Goal: Task Accomplishment & Management: Complete application form

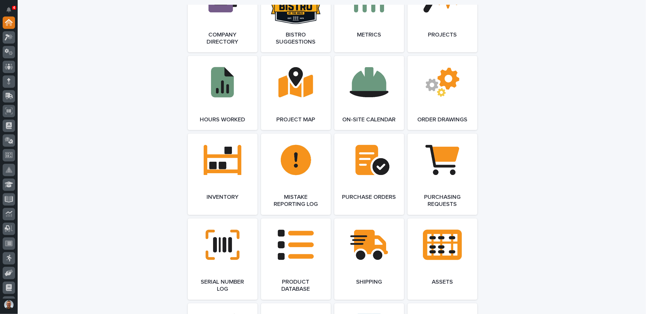
scroll to position [618, 0]
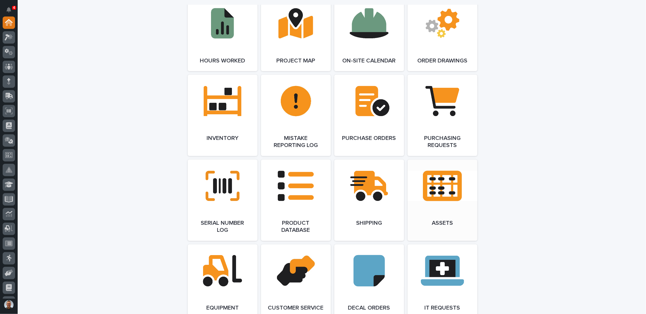
click at [439, 184] on link "Open Link" at bounding box center [443, 200] width 70 height 81
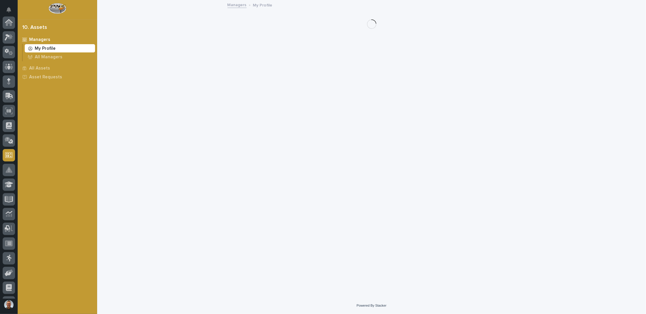
scroll to position [71, 0]
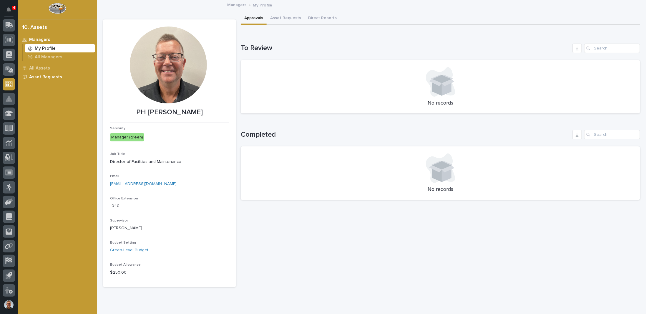
click at [42, 77] on p "Asset Requests" at bounding box center [45, 76] width 33 height 5
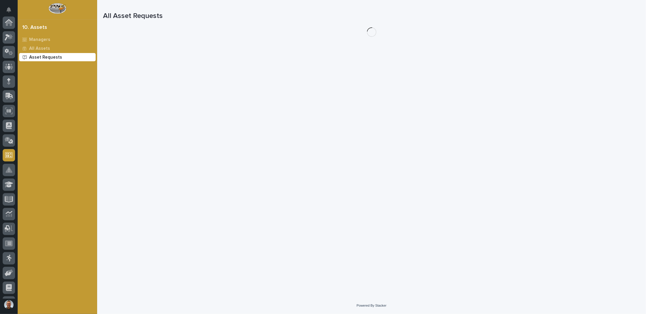
scroll to position [71, 0]
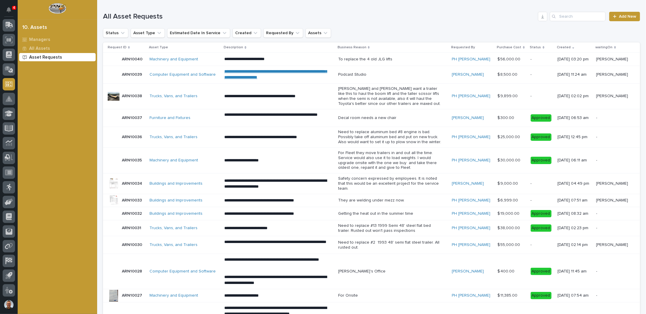
click at [206, 60] on div "Machinery and Equipment" at bounding box center [185, 59] width 70 height 5
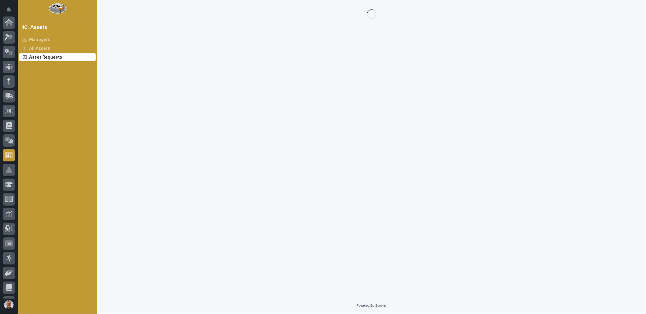
scroll to position [71, 0]
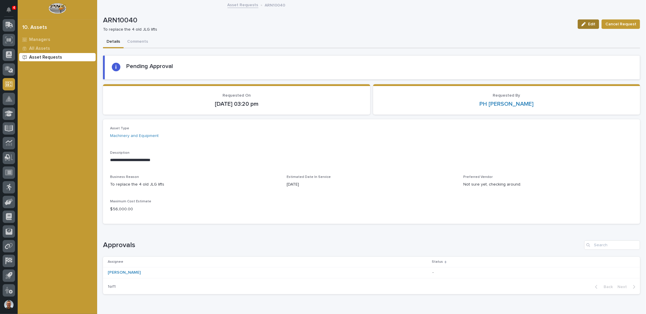
click at [590, 25] on span "Edit" at bounding box center [591, 23] width 7 height 5
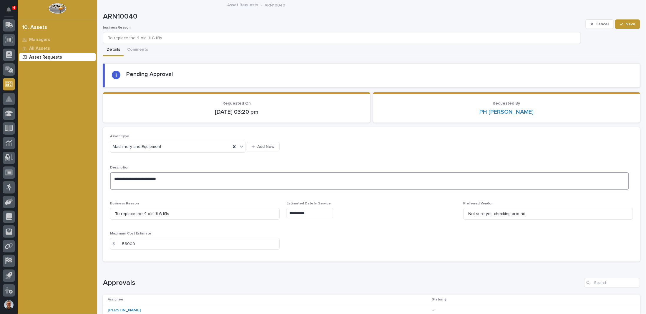
click at [117, 176] on textarea "**********" at bounding box center [369, 180] width 519 height 17
click at [160, 178] on textarea "**********" at bounding box center [369, 180] width 519 height 17
click at [119, 183] on textarea "**********" at bounding box center [369, 183] width 519 height 22
click at [160, 176] on textarea "**********" at bounding box center [369, 183] width 519 height 22
click at [160, 183] on textarea "**********" at bounding box center [369, 183] width 519 height 22
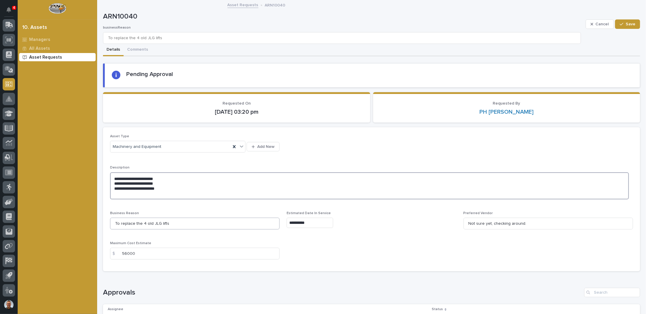
type textarea "**********"
click at [168, 223] on input "To replace the 4 old JLG lifts" at bounding box center [195, 224] width 170 height 12
type input "To replace the 4 old JLG lifts"
type input "To replace the 4 old JLG lifts ("
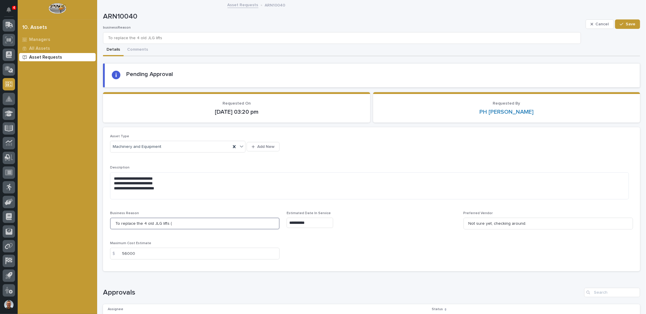
type input "To replace the 4 old JLG lifts ("
type input "To replace the 4 old JLG lifts (1"
type input "To replace the 4 old JLG lifts (19"
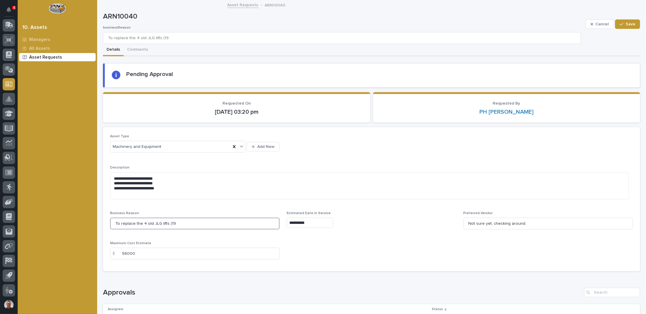
type input "To replace the 4 old JLG lifts (199"
type input "To replace the 4 old JLG lifts (1996"
type input "To replace the 4 old JLG lifts (1996)"
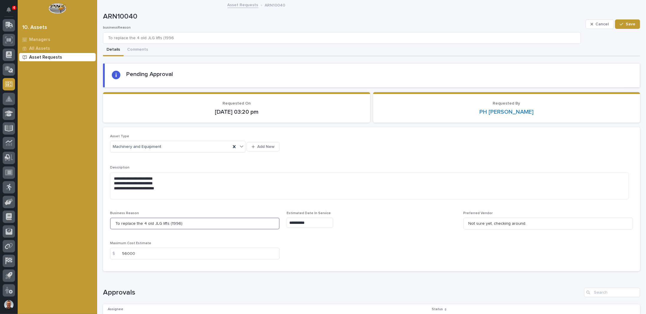
type input "To replace the 4 old JLG lifts (1996)"
type input "To replace the 4 old JLG lifts (1996) s"
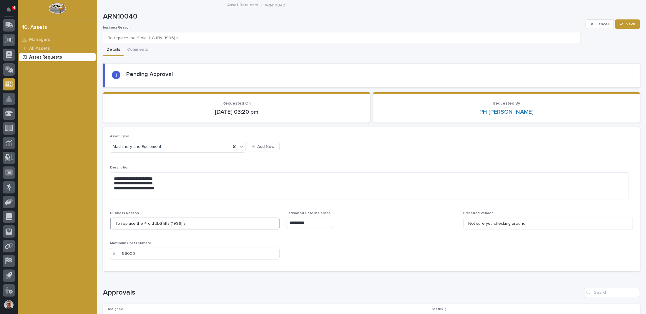
type input "To replace the 4 old JLG lifts (1996) se"
type input "To replace the 4 old JLG lifts (1996) sell"
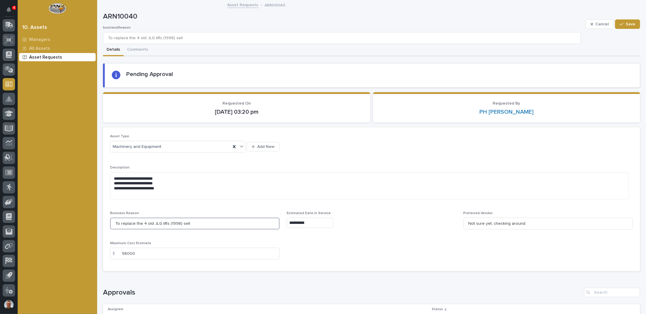
type input "To replace the 4 old JLG lifts (1996) sell"
type input "To replace the 4 old JLG lifts (1996) sell t"
type input "To replace the 4 old JLG lifts (1996) sell th"
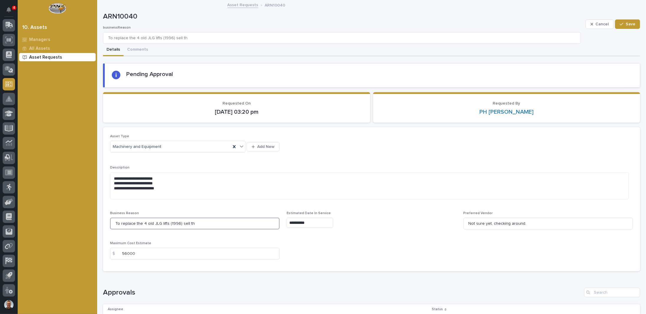
type input "To replace the 4 old JLG lifts (1996) sell the"
type input "To replace the 4 old JLG lifts (1996) sell thes"
type input "To replace the 4 old JLG lifts (1996) sell these"
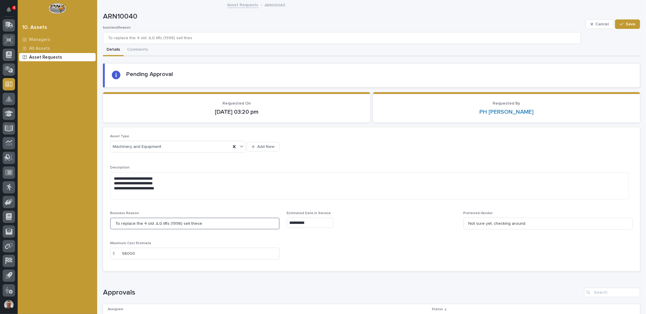
type input "To replace the 4 old JLG lifts (1996) sell these"
type input "To replace the 4 old JLG lifts (1996) sell these w"
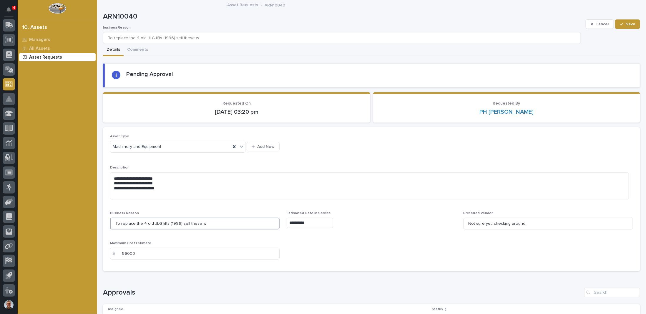
type input "To replace the 4 old JLG lifts (1996) sell these wh"
type input "To replace the 4 old JLG lifts (1996) sell these whi"
type input "To replace the 4 old JLG lifts (1996) sell these whil"
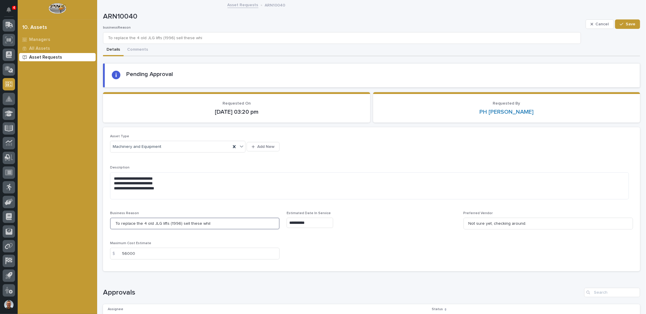
type input "To replace the 4 old JLG lifts (1996) sell these whil"
type input "To replace the 4 old JLG lifts (1996) sell these while"
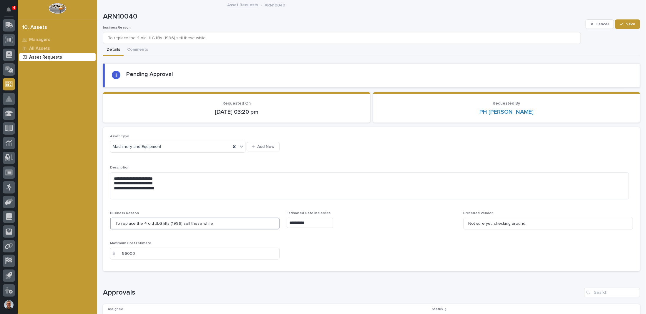
type input "To replace the 4 old JLG lifts (1996) sell these while t"
type input "To replace the 4 old JLG lifts (1996) sell these while th"
type input "To replace the 4 old JLG lifts (1996) sell these while the"
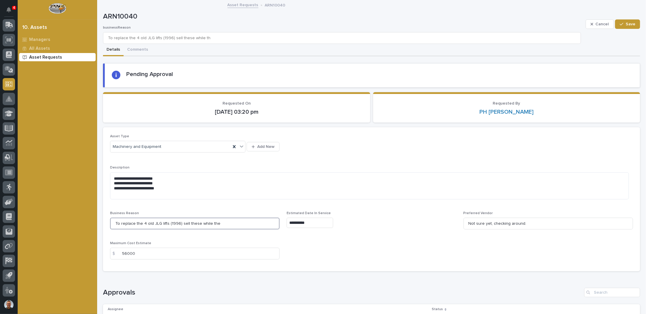
type input "To replace the 4 old JLG lifts (1996) sell these while the"
type input "To replace the 4 old JLG lifts (1996) sell these while they"
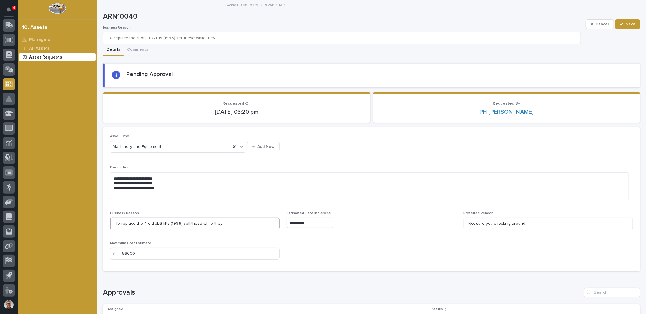
type input "To replace the 4 old JLG lifts (1996) sell these while they a"
type input "To replace the 4 old JLG lifts (1996) sell these while they ar"
type input "To replace the 4 old JLG lifts (1996) sell these while they are"
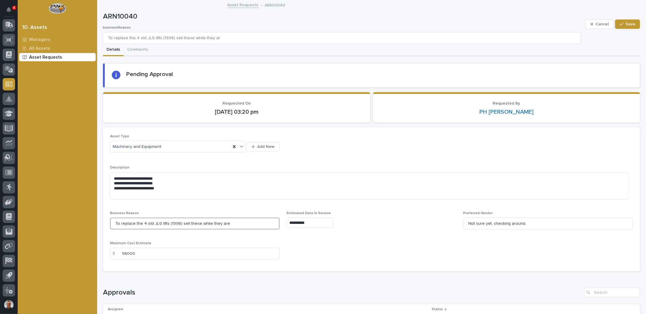
type input "To replace the 4 old JLG lifts (1996) sell these while they are"
type input "To replace the 4 old JLG lifts (1996) sell these while they are s"
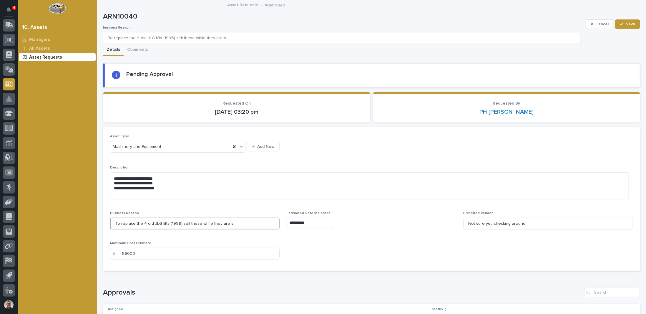
type input "To replace the 4 old JLG lifts (1996) sell these while they are st"
type input "To replace the 4 old JLG lifts (1996) sell these while they are sti"
type input "To replace the 4 old JLG lifts (1996) sell these while they are stil"
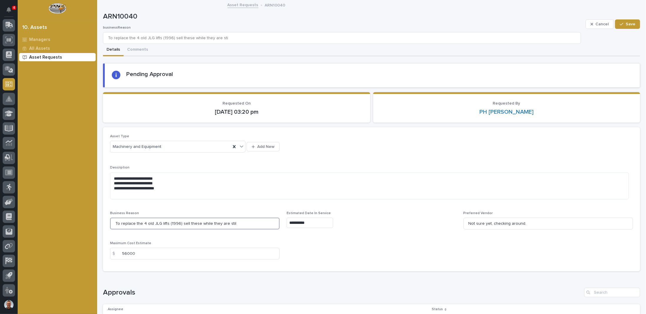
type input "To replace the 4 old JLG lifts (1996) sell these while they are stil"
type input "To replace the 4 old JLG lifts (1996) sell these while they are still"
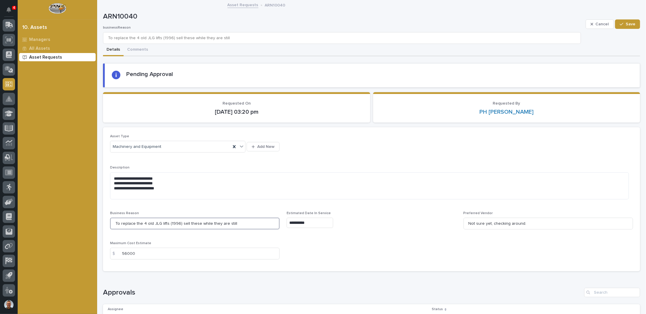
type input "To replace the 4 old JLG lifts (1996) sell these while they are still w"
type input "To replace the 4 old JLG lifts (1996) sell these while they are still wo"
type input "To replace the 4 old JLG lifts (1996) sell these while they are still wor"
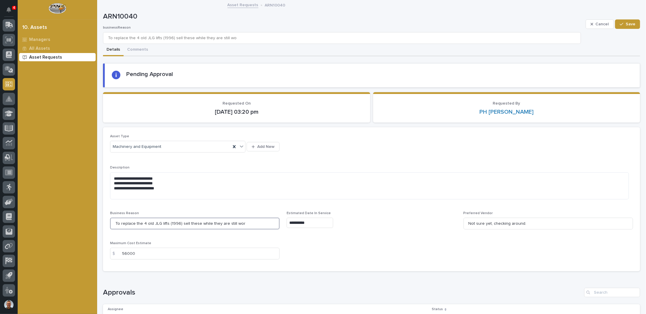
type input "To replace the 4 old JLG lifts (1996) sell these while they are still wor"
type input "To replace the 4 old JLG lifts (1996) sell these while they are still work"
type input "To replace the 4 old JLG lifts (1996) sell these while they are still worki"
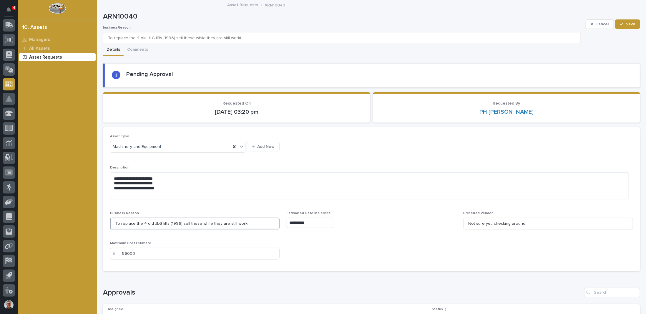
type input "To replace the 4 old JLG lifts (1996) sell these while they are still workin"
type input "To replace the 4 old JLG lifts (1996) sell these while they are still working"
click at [179, 222] on input "To replace the 4 old JLG lifts (1996) sell these while they are still working" at bounding box center [195, 224] width 170 height 12
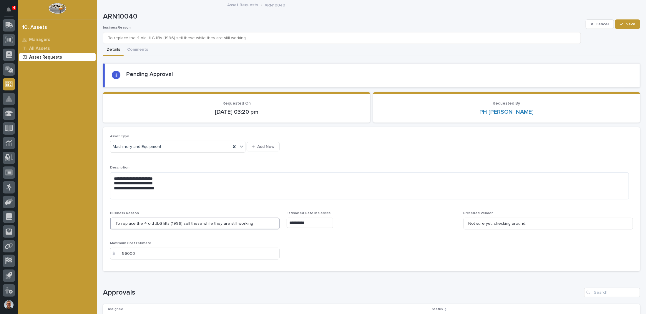
type input "To replace the 4 old JLG lifts (1996) isell these while they are still working"
type input "To replace the 4 old JLG lifts (1996) insell these while they are still working"
type input "To replace the 4 old JLG lifts (1996) in sell these while they are still working"
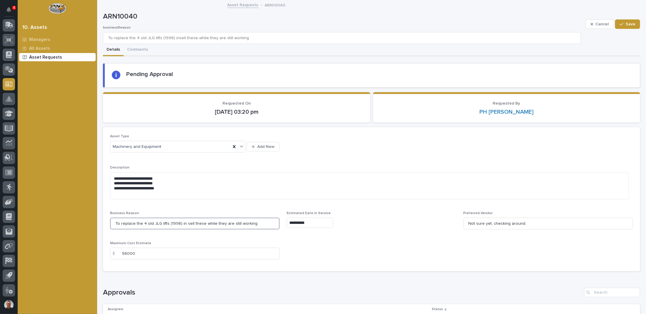
type input "To replace the 4 old JLG lifts (1996) in sell these while they are still working"
type input "To replace the 4 old JLG lifts (1996) in msell these while they are still worki…"
type input "To replace the 4 old JLG lifts (1996) in misell these while they are still work…"
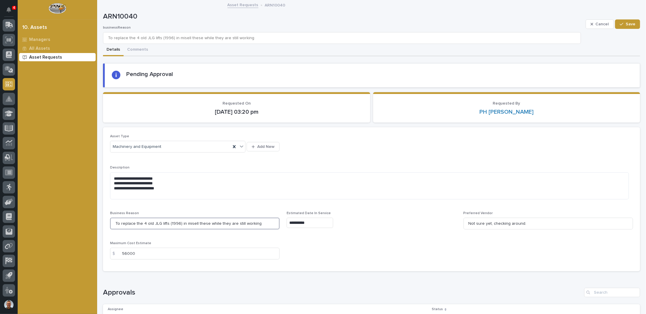
type input "To replace the 4 old JLG lifts (1996) in minsell these while they are still wor…"
type input "To replace the 4 old JLG lifts (1996) in mindsell these while they are still wo…"
type input "To replace the 4 old JLG lifts (1996) in mind sell these while they are still w…"
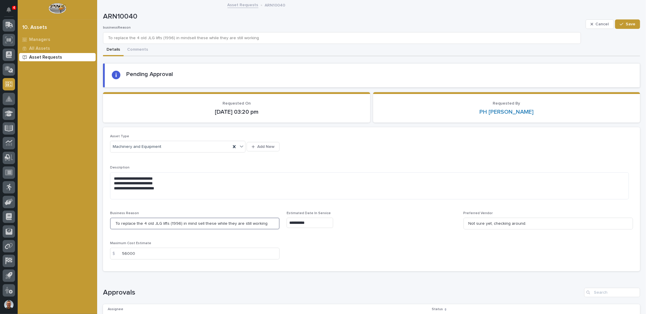
type input "To replace the 4 old JLG lifts (1996) in mind sell these while they are still w…"
type input "To replace the 4 old JLG lifts (1996) in mind tsell these while they are still …"
type input "To replace the 4 old JLG lifts (1996) in mind tosell these while they are still…"
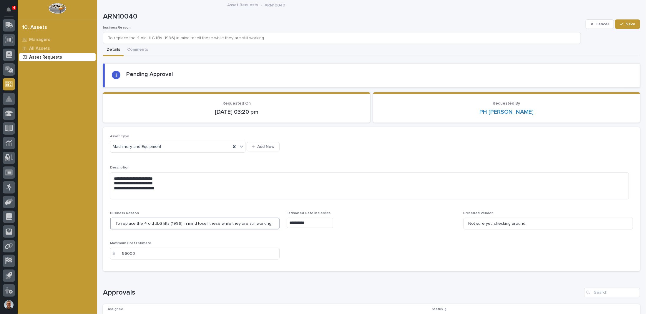
type input "To replace the 4 old JLG lifts (1996) in mind to sell these while they are stil…"
click at [158, 187] on textarea "**********" at bounding box center [369, 185] width 519 height 27
type textarea "**********"
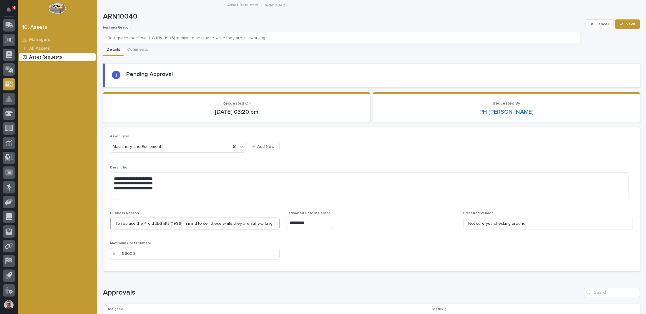
click at [115, 221] on input "To replace the 4 old JLG lifts (1996) in mind to sell these while they are stil…" at bounding box center [195, 224] width 170 height 12
type input "FTo replace the 4 old JLG lifts (1996) in mind to sell these while they are sti…"
type input "FoTo replace the 4 old JLG lifts (1996) in mind to sell these while they are st…"
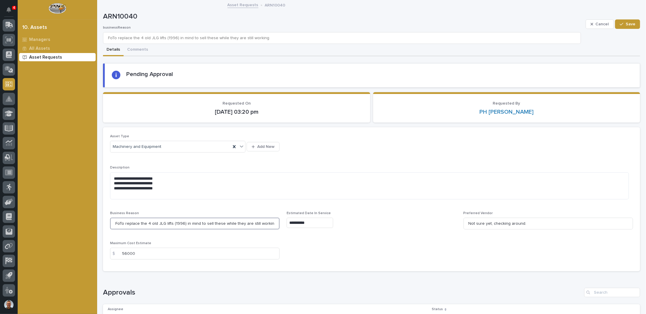
type input "ForTo replace the 4 old JLG lifts (1996) in mind to sell these while they are s…"
type input "For To replace the 4 old JLG lifts (1996) in mind to sell these while they are …"
type input "For oTo replace the 4 old JLG lifts (1996) in mind to sell these while they are…"
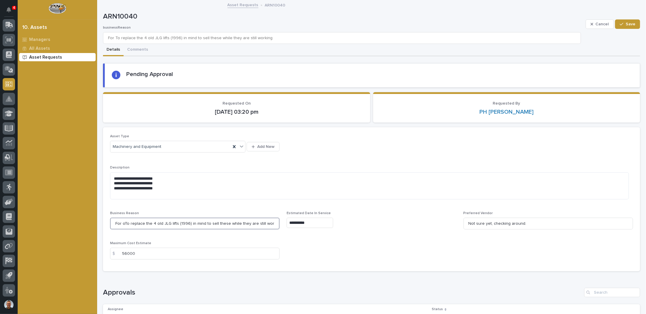
type input "For oTo replace the 4 old JLG lifts (1996) in mind to sell these while they are…"
type input "For onTo replace the 4 old JLG lifts (1996) in mind to sell these while they ar…"
type input "For onsiTo replace the 4 old JLG lifts (1996) in mind to sell these while they …"
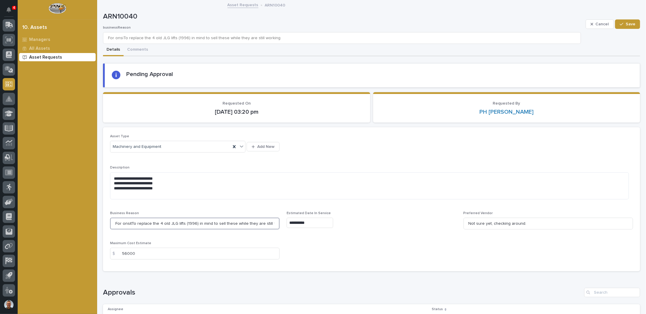
type input "For onsiteTo replace the 4 old JLG lifts (1996) in mind to sell these while the…"
type input "For [DOMAIN_NAME] replace the 4 old JLG lifts (1996) in mind to sell these whil…"
type input "For onsite. To replace the 4 old JLG lifts (1996) in mind to sell these while t…"
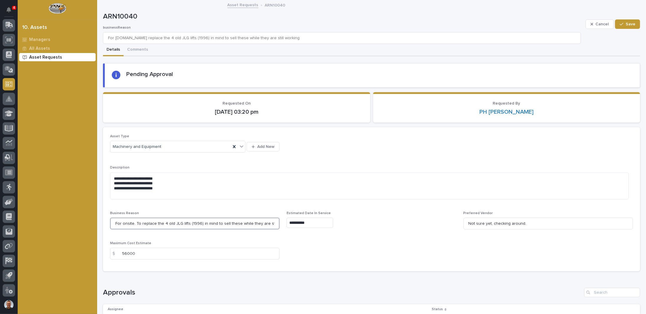
type input "For onsite. To replace the 4 old JLG lifts (1996) in mind to sell these while t…"
type input "For [DOMAIN_NAME] replace the 4 old JLG lifts (1996) in mind to sell these whil…"
type input "For onsite. To replace the 4 old JLG lifts (1996) in mind to sell these while t…"
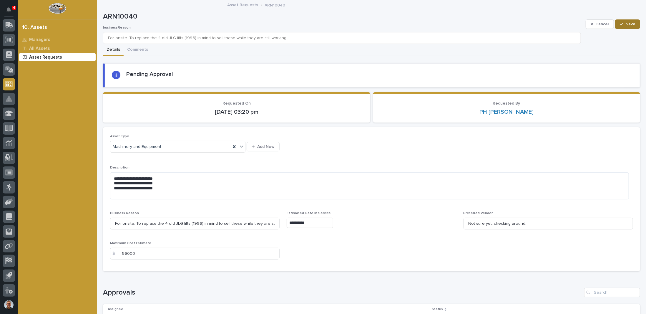
click at [626, 23] on span "Save" at bounding box center [631, 23] width 10 height 5
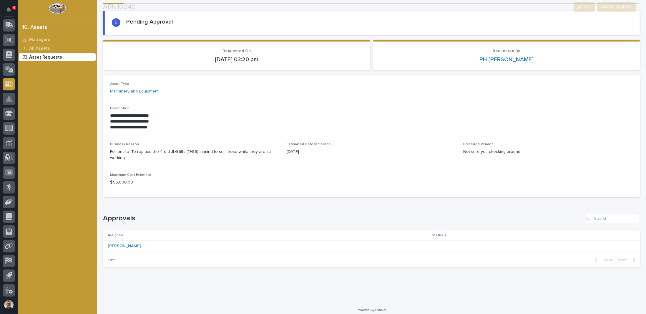
scroll to position [48, 0]
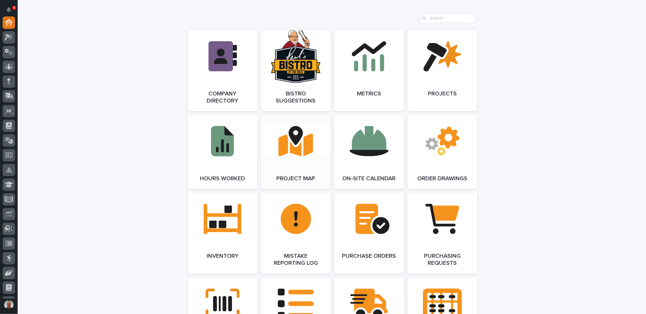
scroll to position [589, 0]
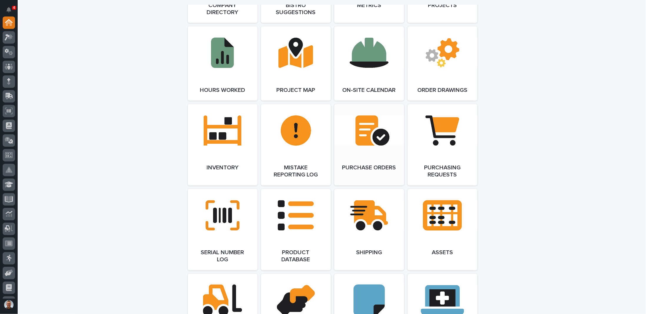
click at [367, 139] on link "Open Link" at bounding box center [369, 144] width 70 height 81
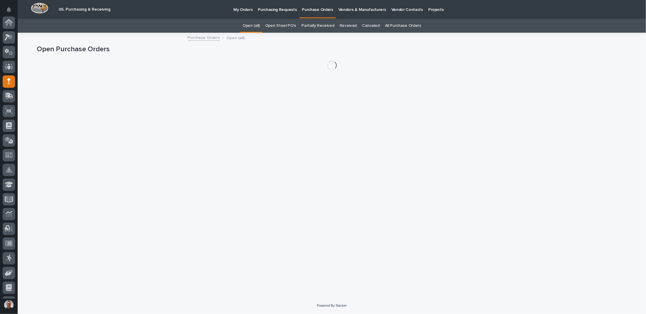
scroll to position [59, 0]
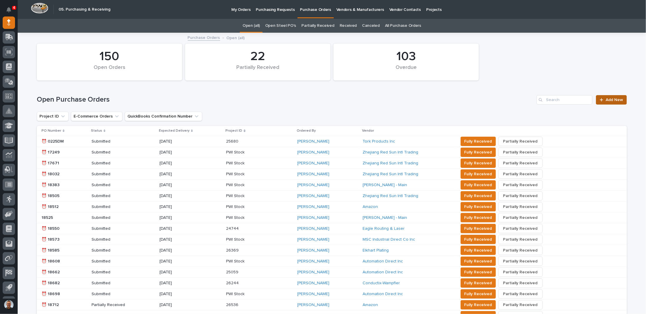
click at [609, 100] on span "Add New" at bounding box center [614, 100] width 17 height 4
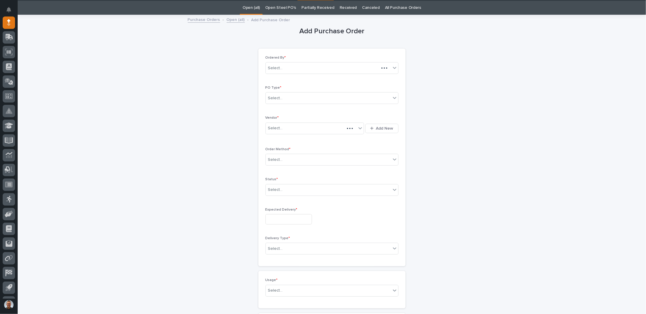
scroll to position [19, 0]
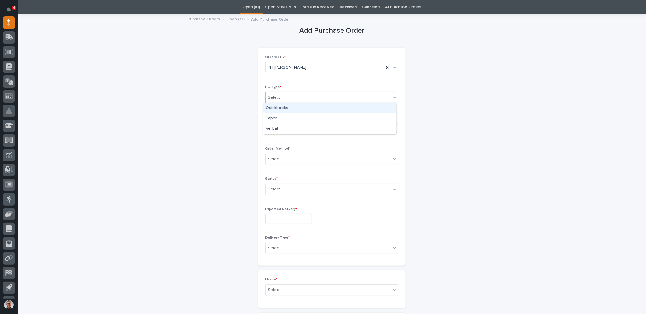
click at [312, 96] on div "Select..." at bounding box center [328, 98] width 125 height 10
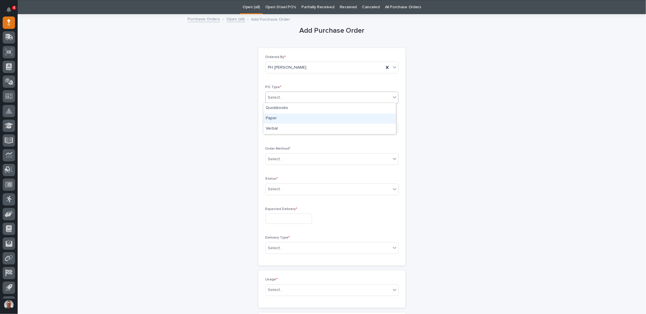
click at [274, 119] on div "Paper" at bounding box center [330, 118] width 133 height 10
click at [275, 128] on div "Select..." at bounding box center [275, 128] width 15 height 6
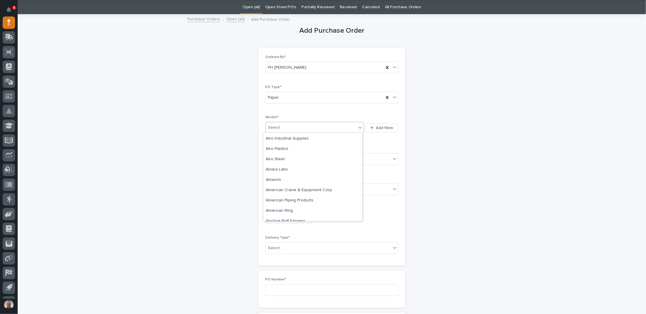
scroll to position [206, 0]
click at [274, 178] on div "Amazon" at bounding box center [313, 179] width 99 height 10
click at [276, 156] on div "Select..." at bounding box center [275, 159] width 15 height 6
click at [277, 168] on div "Online Order" at bounding box center [330, 169] width 133 height 10
click at [280, 187] on div "Select..." at bounding box center [328, 189] width 125 height 10
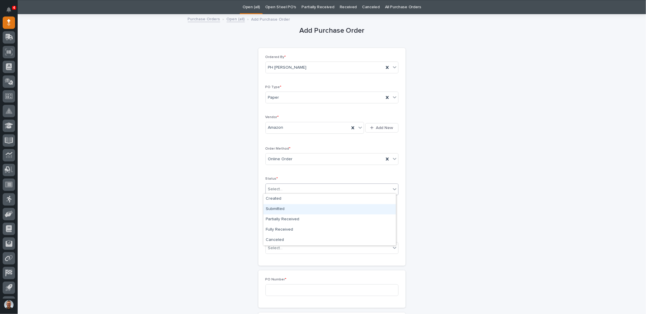
click at [274, 209] on div "Submitted" at bounding box center [330, 209] width 133 height 10
click at [276, 213] on input "text" at bounding box center [289, 218] width 47 height 10
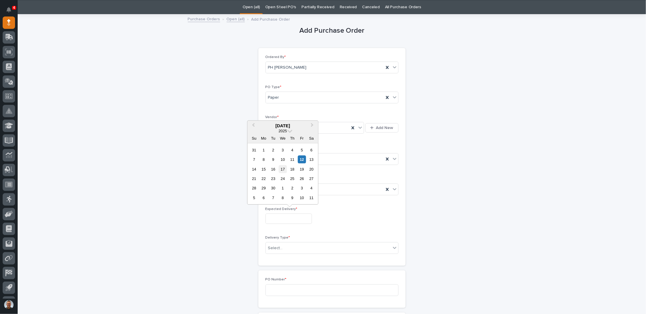
click at [281, 170] on div "17" at bounding box center [283, 169] width 8 height 8
type input "**********"
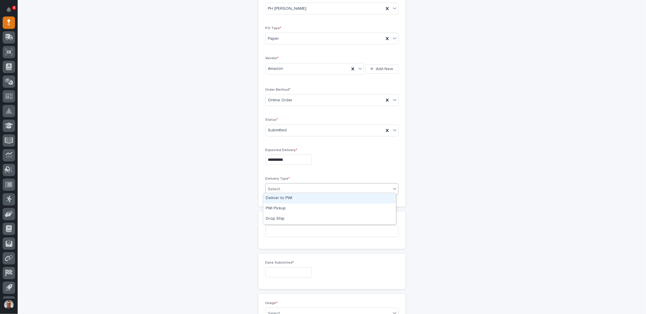
click at [285, 187] on div "Select..." at bounding box center [328, 189] width 125 height 10
click at [282, 199] on div "Deliver to PWI" at bounding box center [330, 198] width 133 height 10
click at [283, 230] on input at bounding box center [332, 231] width 133 height 12
type input "7705PH"
click at [280, 269] on input "text" at bounding box center [289, 272] width 47 height 10
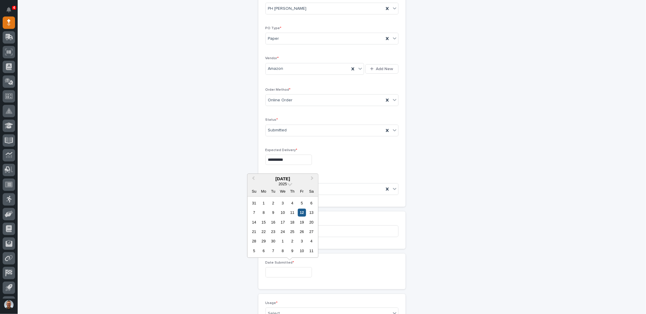
click at [301, 214] on div "12" at bounding box center [302, 212] width 8 height 8
type input "**********"
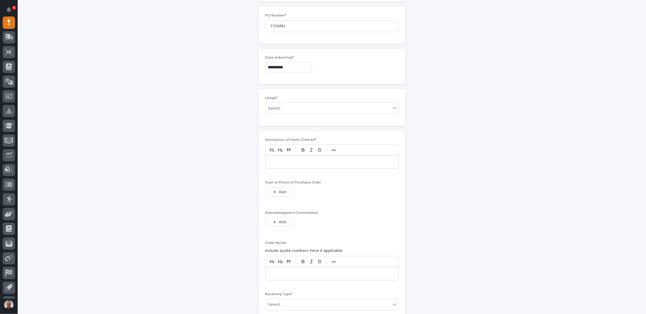
scroll to position [284, 0]
click at [294, 105] on div "Select..." at bounding box center [328, 107] width 125 height 10
click at [287, 158] on div "PWI Internal Use" at bounding box center [330, 157] width 133 height 10
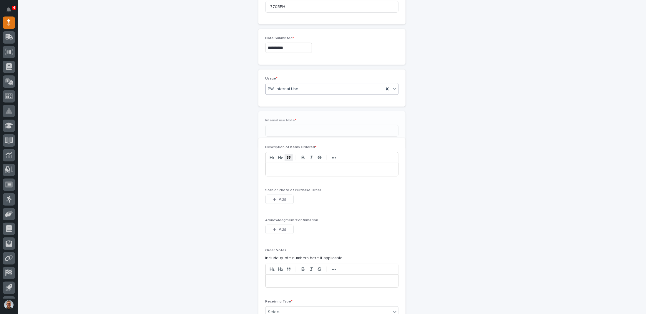
scroll to position [304, 0]
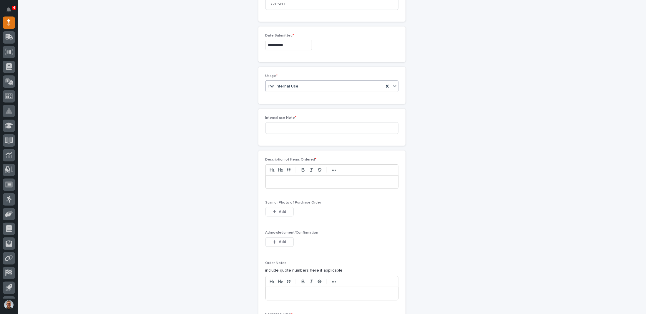
click at [287, 179] on p at bounding box center [332, 182] width 124 height 6
click at [279, 209] on span "Add" at bounding box center [282, 211] width 7 height 5
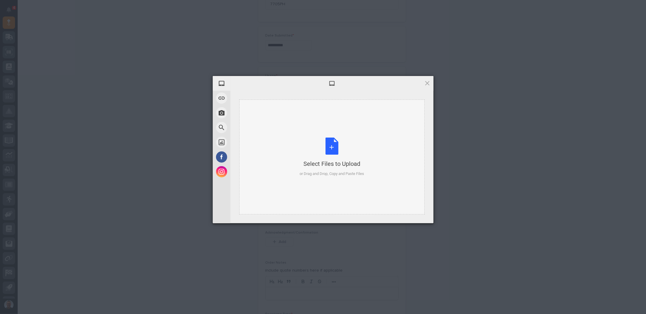
click at [332, 150] on div "Select Files to Upload or Drag and Drop, Copy and Paste Files" at bounding box center [332, 157] width 64 height 39
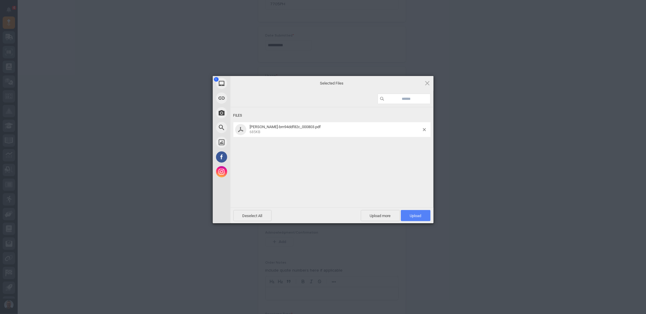
click at [416, 214] on span "Upload 1" at bounding box center [415, 215] width 11 height 4
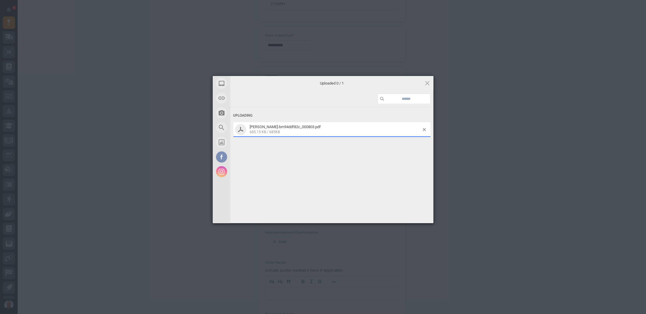
scroll to position [315, 0]
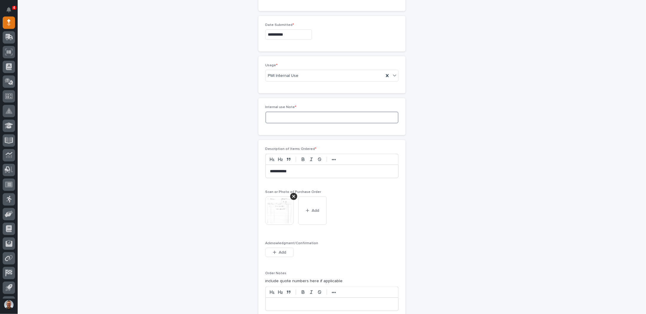
click at [296, 115] on input at bounding box center [332, 118] width 133 height 12
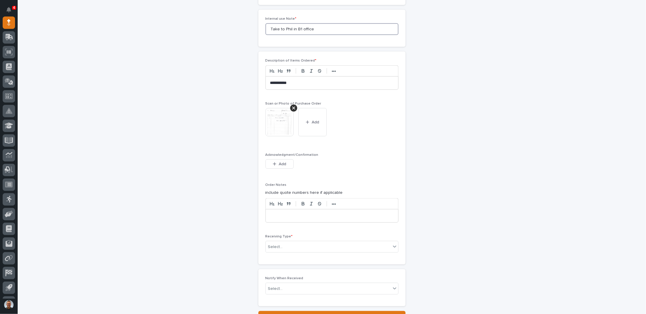
scroll to position [452, 0]
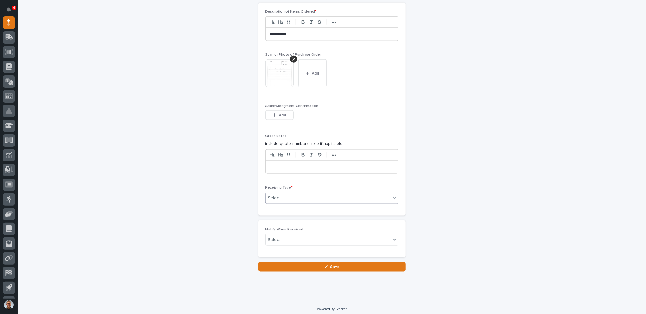
type input "Take to Phil in B1 office"
click at [288, 193] on div "Select..." at bounding box center [328, 198] width 125 height 10
click at [270, 236] on div "Deliver to" at bounding box center [330, 236] width 133 height 10
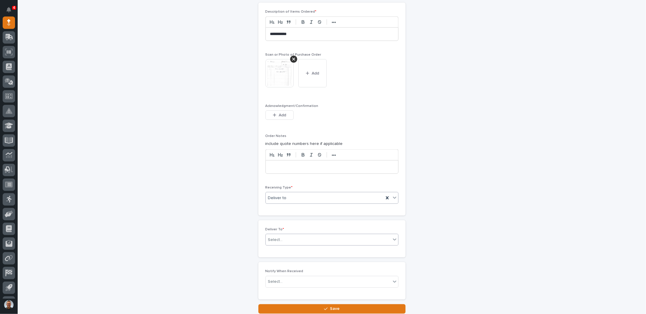
click at [284, 235] on div "Select..." at bounding box center [328, 240] width 125 height 10
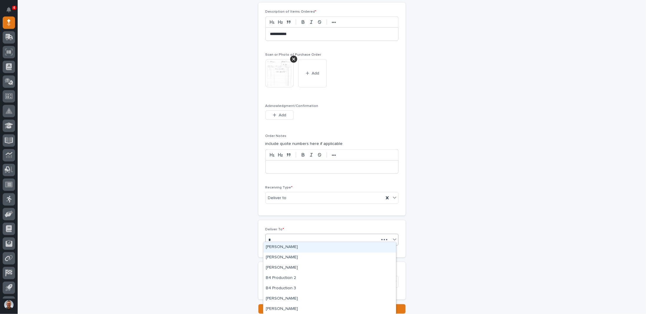
type input "**"
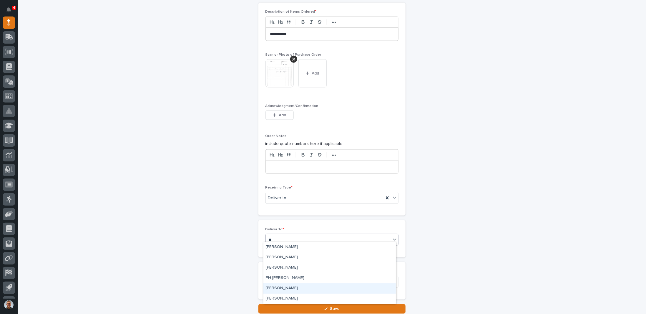
click at [281, 288] on div "Phil Schaddelee" at bounding box center [330, 288] width 133 height 10
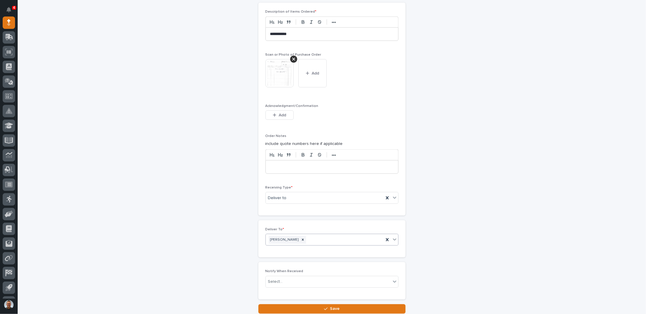
scroll to position [494, 0]
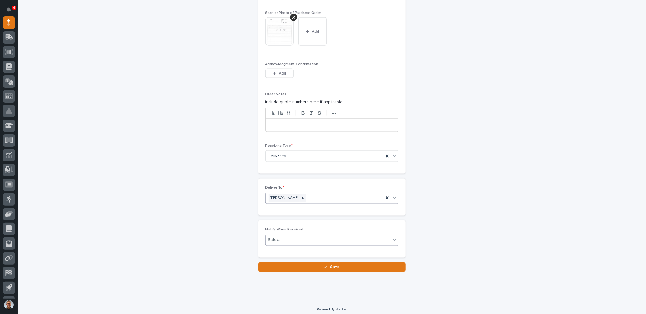
click at [313, 238] on div "Select..." at bounding box center [328, 240] width 125 height 10
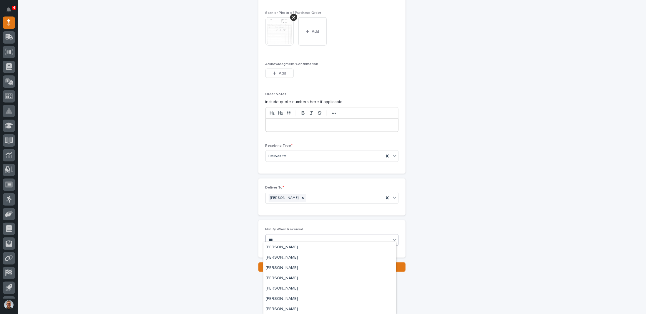
scroll to position [0, 0]
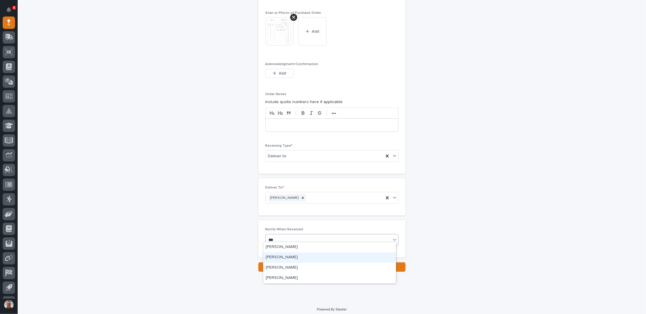
type input "**"
click at [275, 287] on div "John Lunsford" at bounding box center [330, 288] width 133 height 10
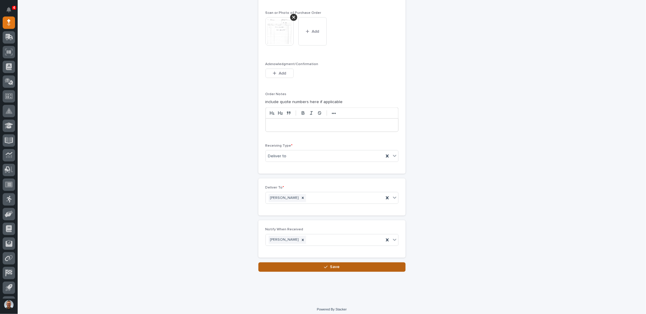
click at [304, 263] on button "Save" at bounding box center [332, 266] width 147 height 9
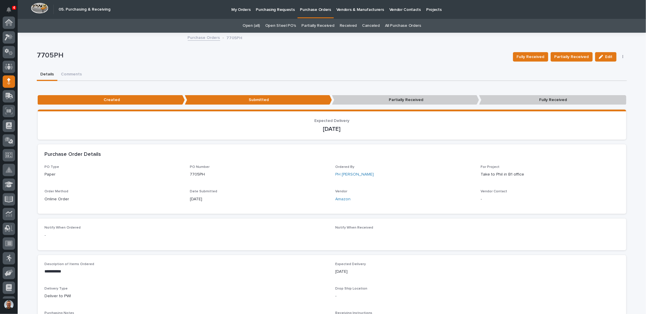
scroll to position [59, 0]
